Goal: Task Accomplishment & Management: Use online tool/utility

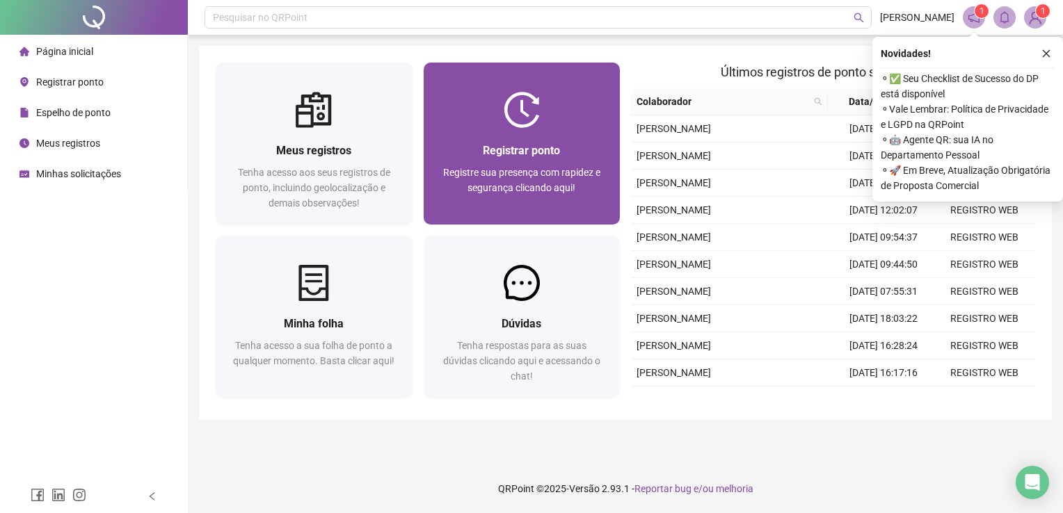
click at [570, 159] on div "Registrar ponto Registre sua presença com rapidez e segurança clicando aqui!" at bounding box center [521, 176] width 163 height 69
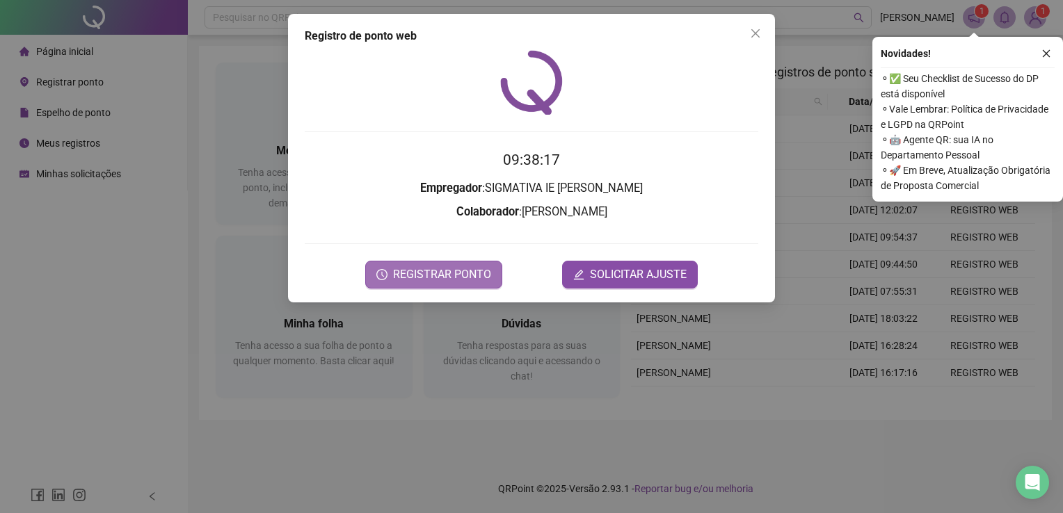
click at [440, 265] on button "REGISTRAR PONTO" at bounding box center [433, 275] width 137 height 28
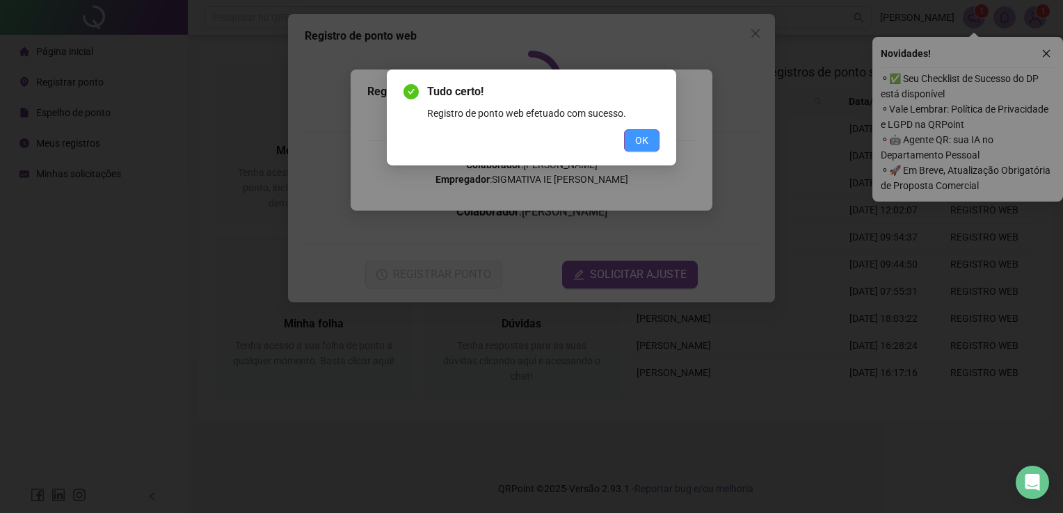
click at [645, 146] on span "OK" at bounding box center [641, 140] width 13 height 15
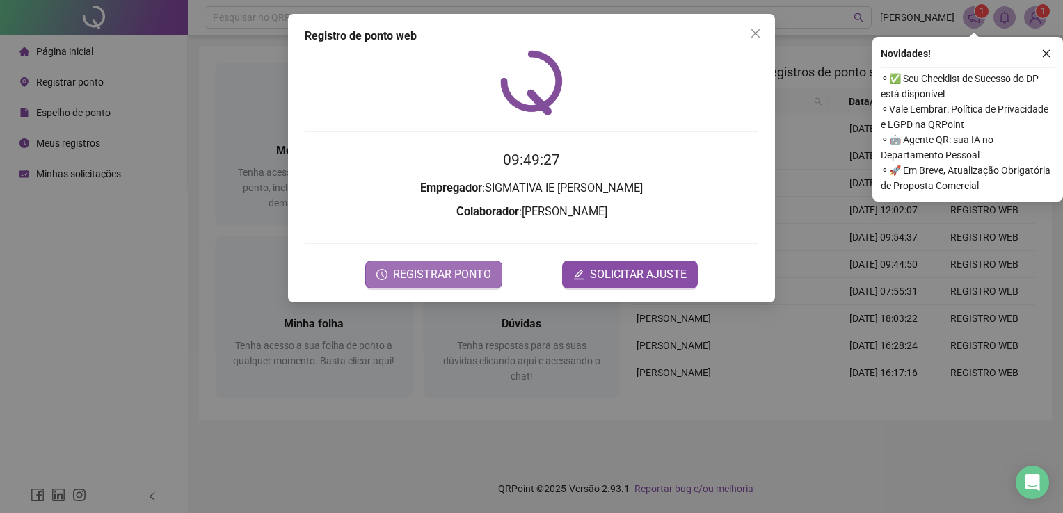
click at [390, 281] on button "REGISTRAR PONTO" at bounding box center [433, 275] width 137 height 28
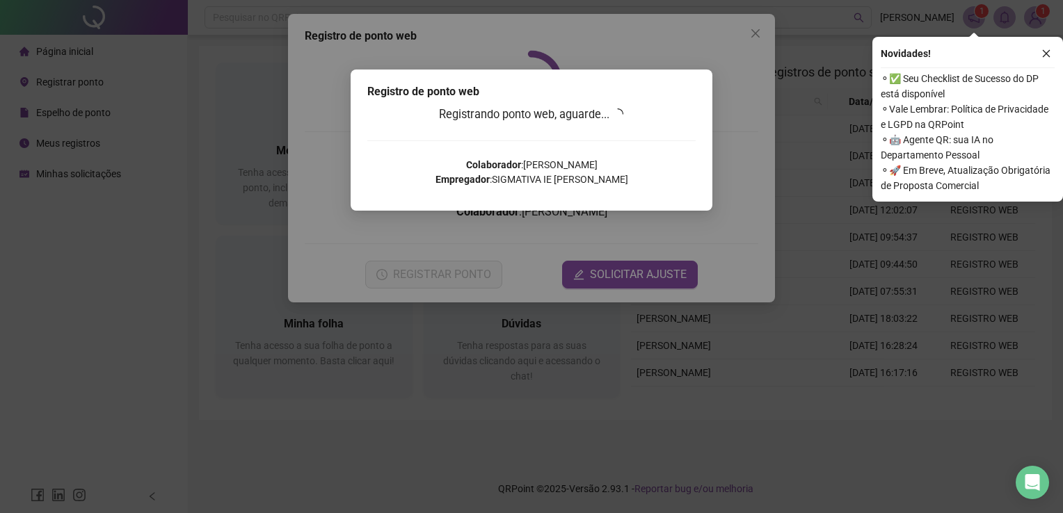
click at [704, 161] on div "Registro de ponto web Registrando ponto web, aguarde... Colaborador : [PERSON_N…" at bounding box center [531, 140] width 362 height 141
click at [759, 32] on div "Registro de ponto web Registrando ponto web, aguarde... Colaborador : [PERSON_N…" at bounding box center [531, 256] width 1063 height 513
click at [749, 35] on div "Registro de ponto web Registrando ponto web, aguarde... Colaborador : [PERSON_N…" at bounding box center [531, 256] width 1063 height 513
click at [754, 33] on div "Registro de ponto web Registrando ponto web, aguarde... Colaborador : [PERSON_N…" at bounding box center [531, 256] width 1063 height 513
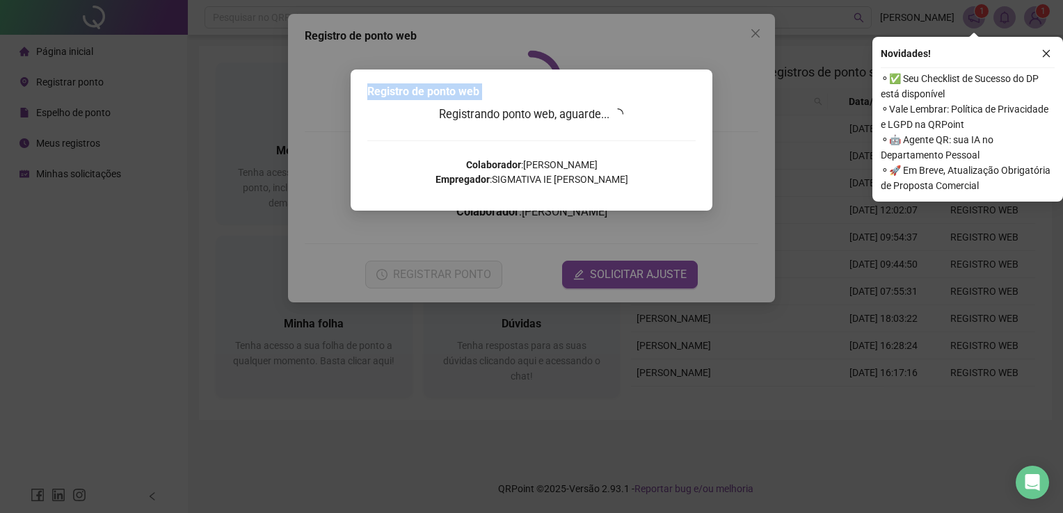
drag, startPoint x: 754, startPoint y: 33, endPoint x: 712, endPoint y: 48, distance: 44.4
click at [711, 48] on div "Registro de ponto web Registrando ponto web, aguarde... Colaborador : [PERSON_N…" at bounding box center [531, 256] width 1063 height 513
click at [753, 31] on div "Registro de ponto web Registrando ponto web, aguarde... Colaborador : [PERSON_N…" at bounding box center [531, 256] width 1063 height 513
click at [823, 410] on div "Registro de ponto web Registrando ponto web, aguarde... Colaborador : [PERSON_N…" at bounding box center [531, 256] width 1063 height 513
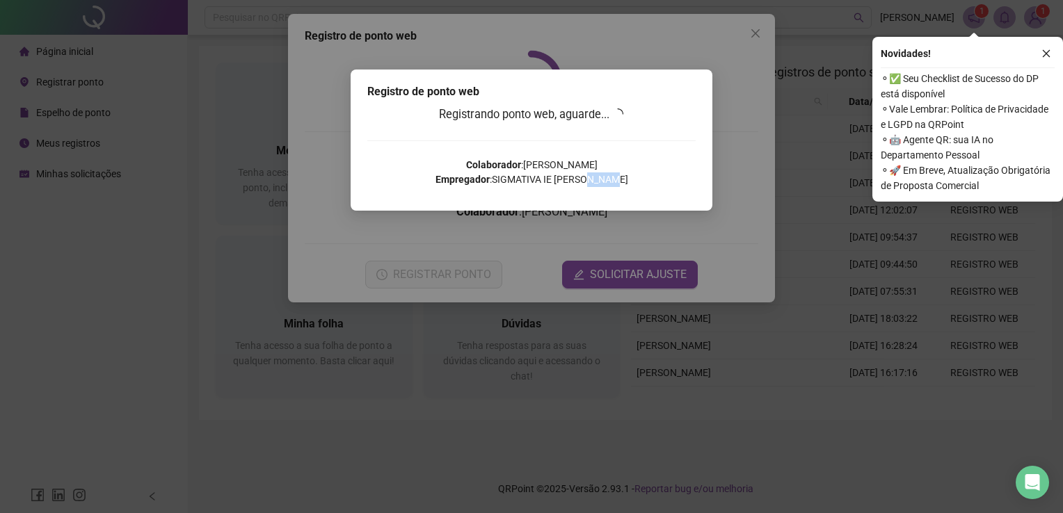
click at [823, 410] on div "Registro de ponto web Registrando ponto web, aguarde... Colaborador : [PERSON_N…" at bounding box center [531, 256] width 1063 height 513
drag, startPoint x: 823, startPoint y: 410, endPoint x: 821, endPoint y: 449, distance: 39.0
click at [821, 449] on div "Registro de ponto web Registrando ponto web, aguarde... Colaborador : [PERSON_N…" at bounding box center [531, 256] width 1063 height 513
click at [859, 478] on div "Registro de ponto web Registrando ponto web, aguarde... Colaborador : [PERSON_N…" at bounding box center [531, 256] width 1063 height 513
